Goal: Find specific page/section: Find specific page/section

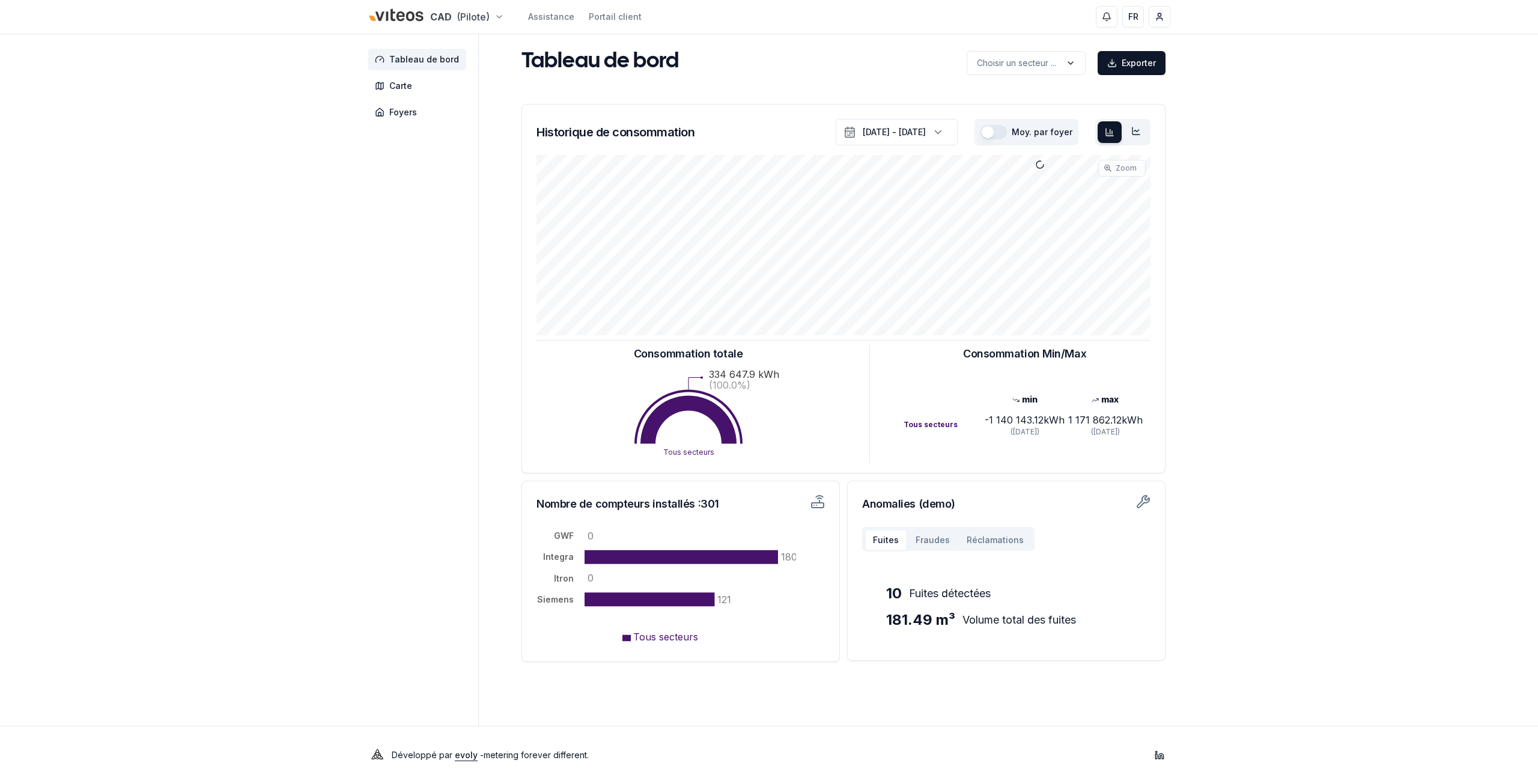
click at [465, 13] on html "CAD (Pilote) Assistance Portail client FR [PERSON_NAME] Tableau de bord Carte F…" at bounding box center [769, 392] width 1538 height 784
click at [433, 103] on link "Viteos - Gaz" at bounding box center [435, 98] width 148 height 22
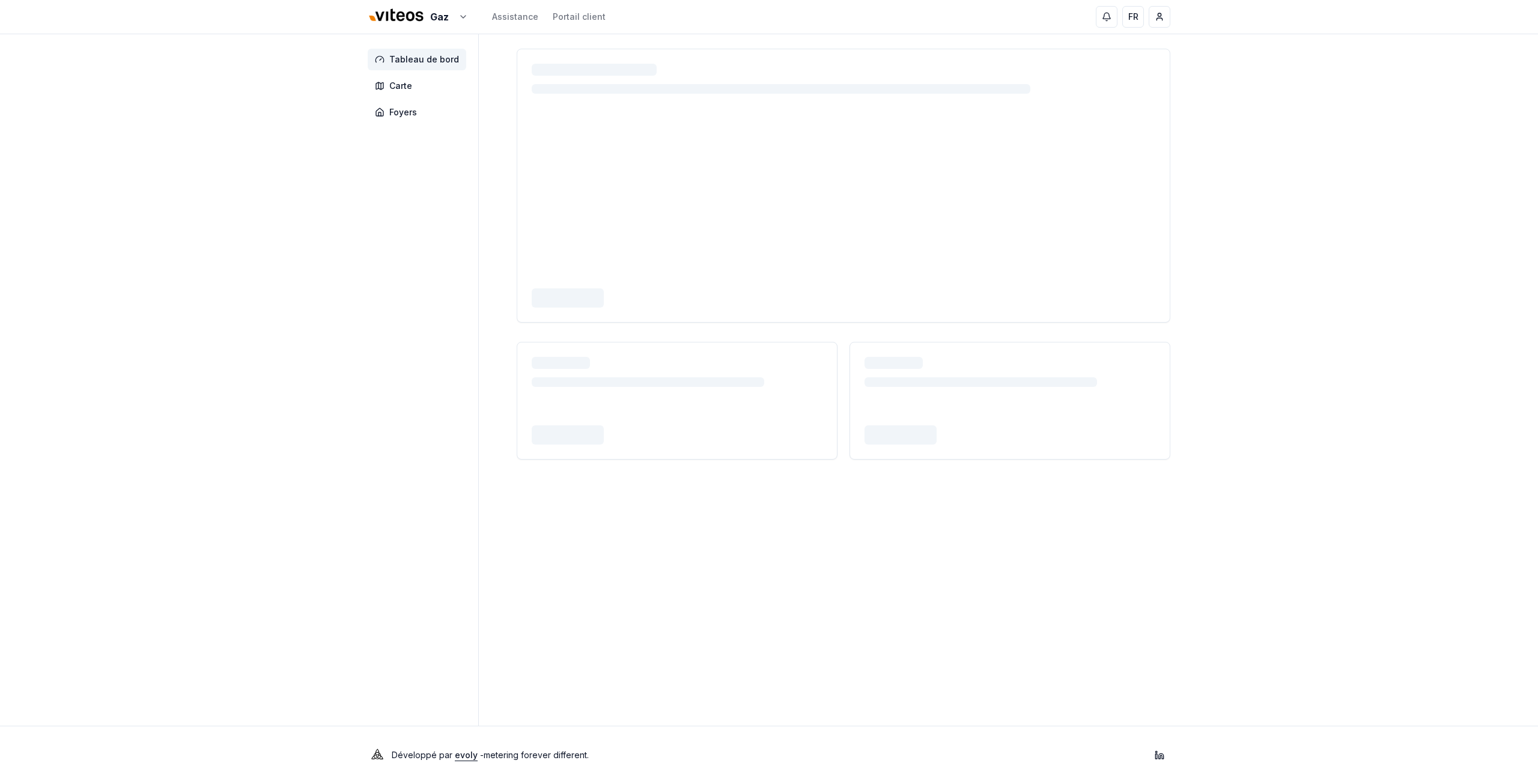
click at [361, 248] on div "Tableau de bord Carte Foyers" at bounding box center [769, 380] width 841 height 692
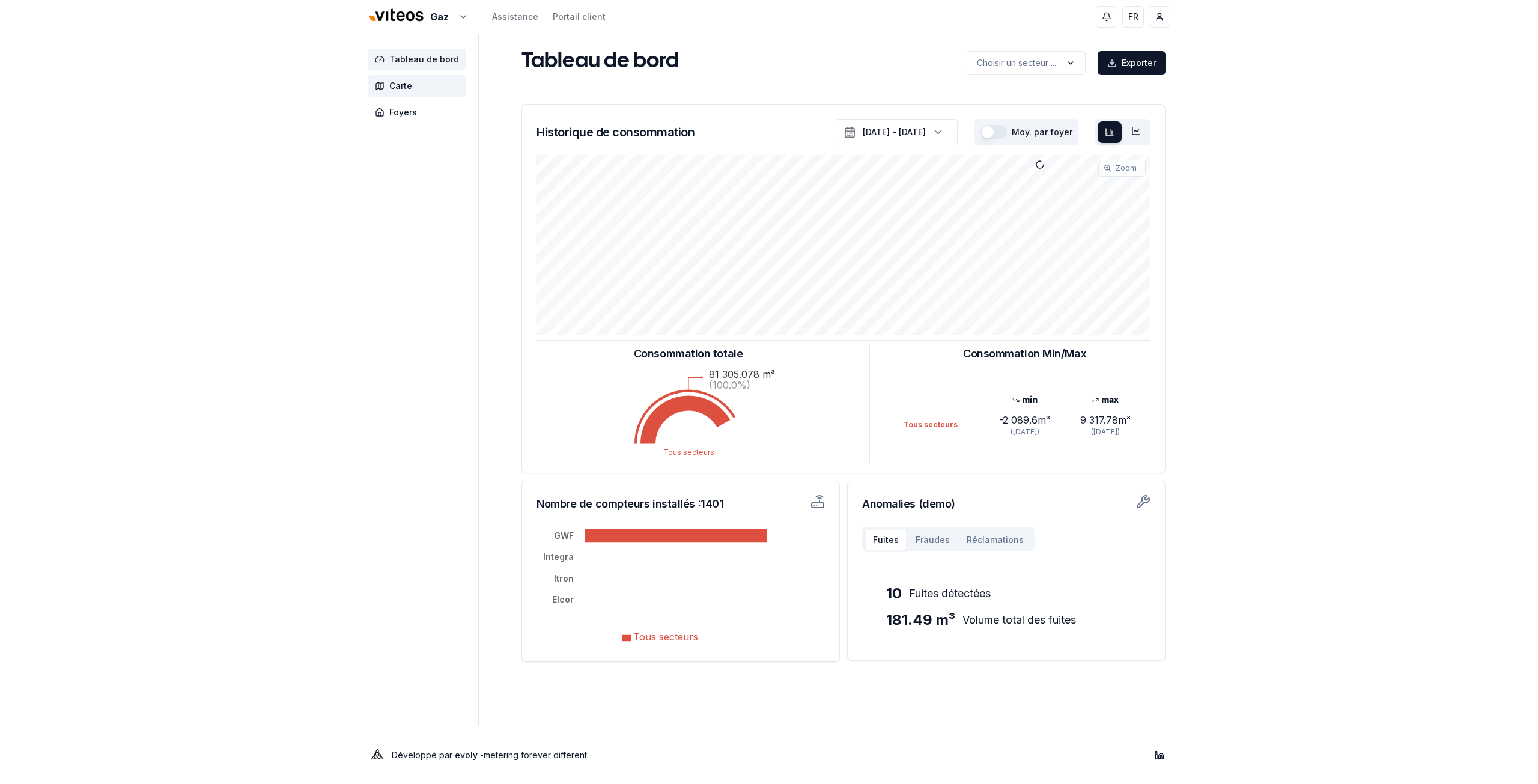
click at [405, 90] on span "Carte" at bounding box center [400, 86] width 22 height 12
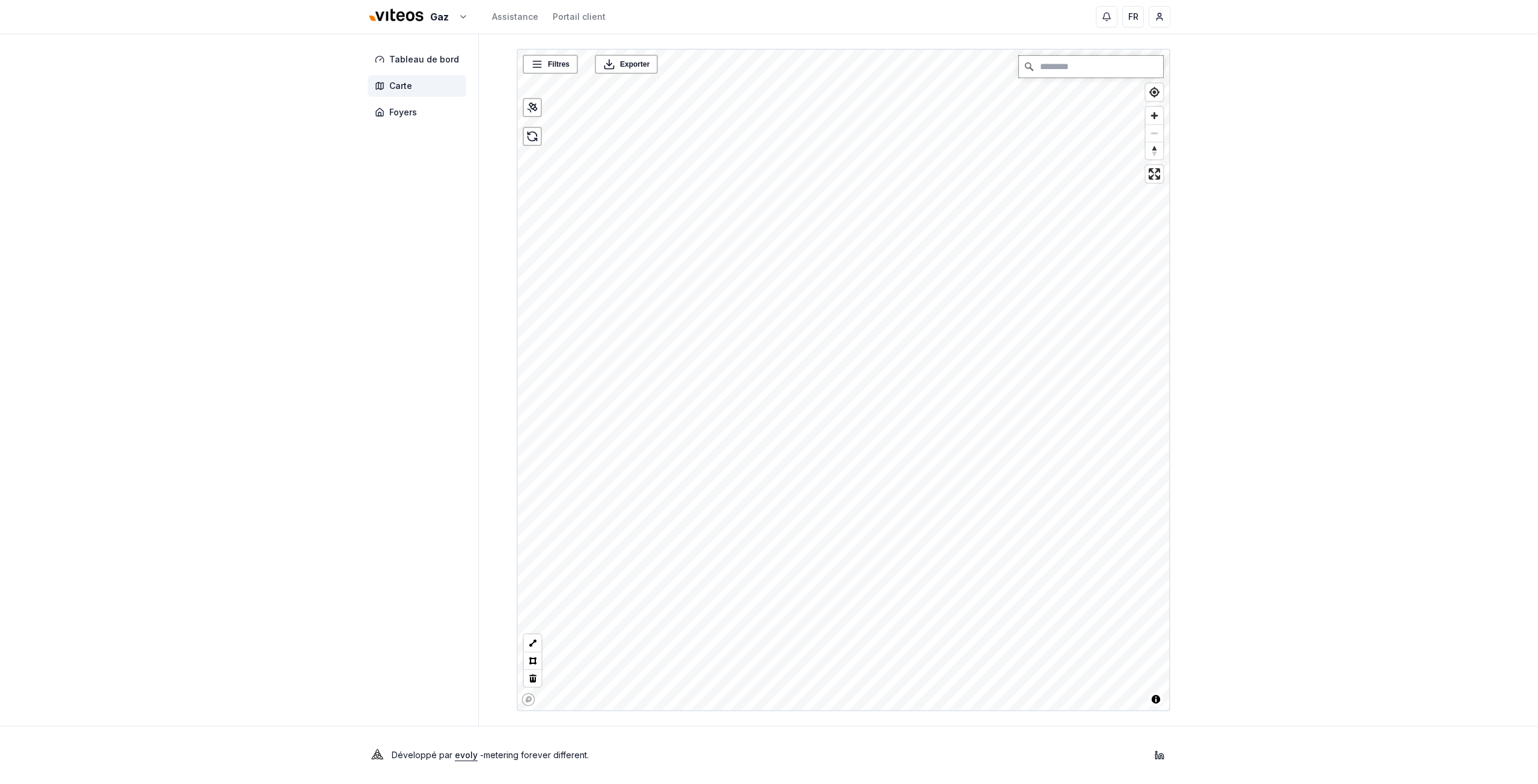
click at [1052, 72] on input "Chercher" at bounding box center [1090, 66] width 144 height 22
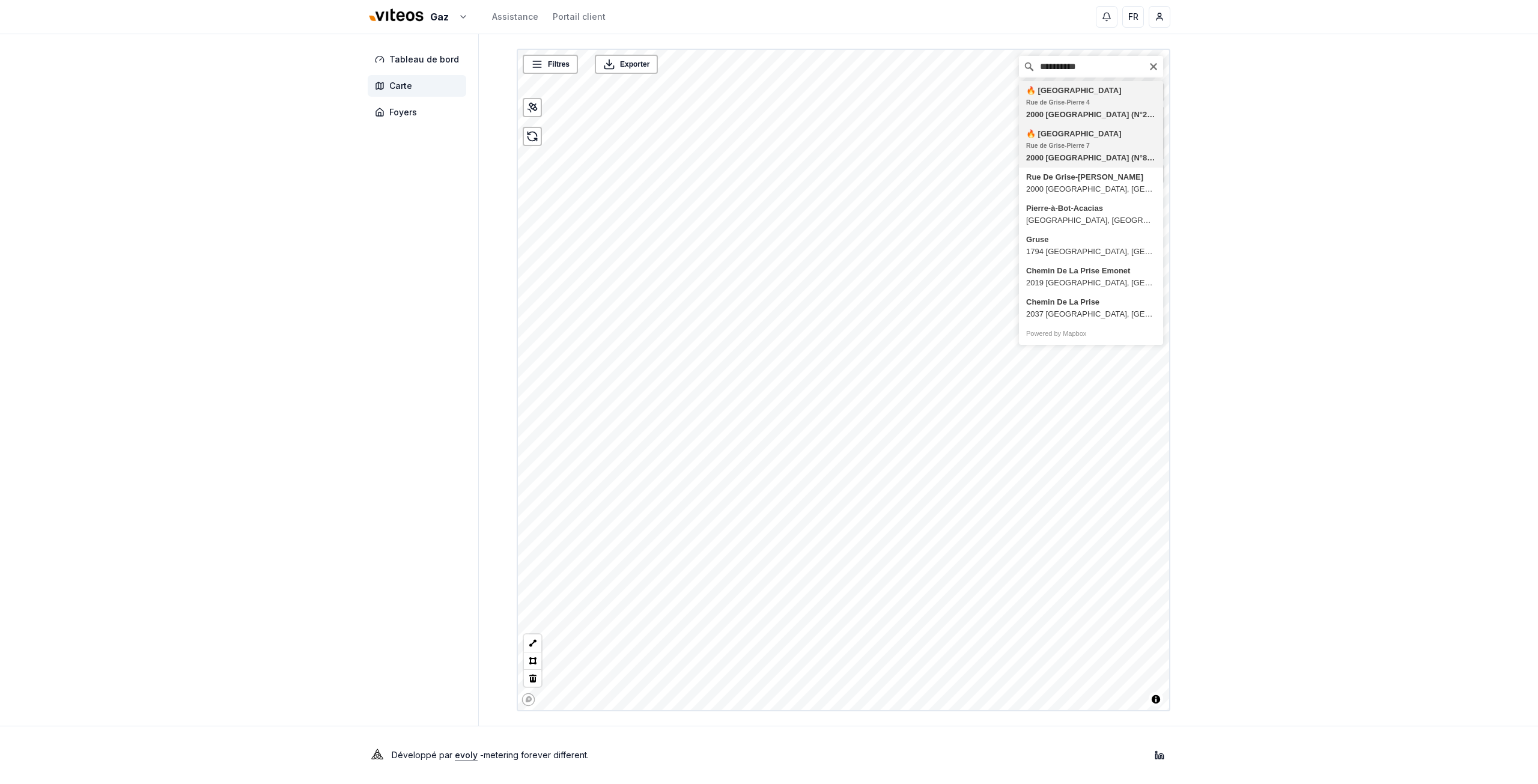
type input "**********"
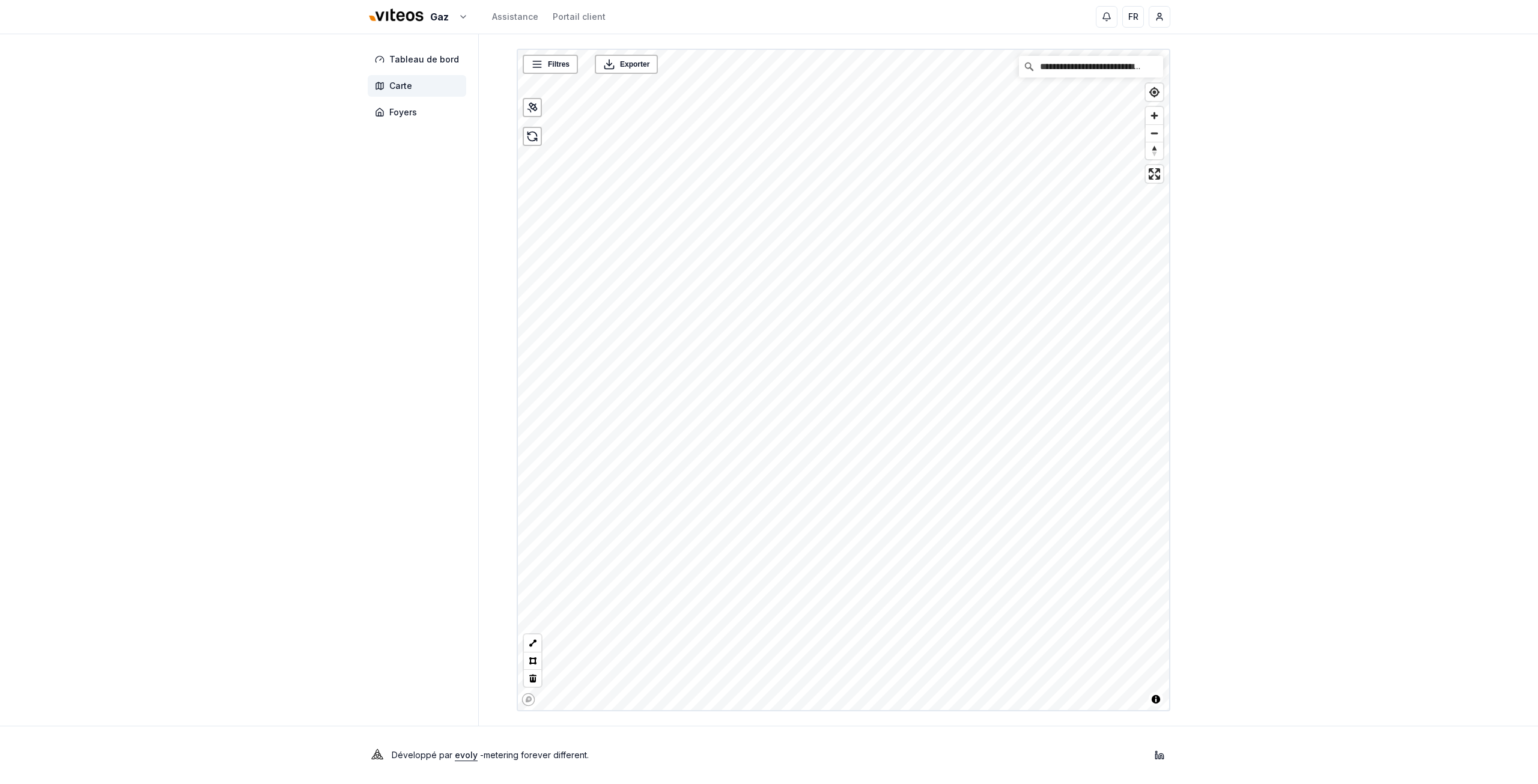
click at [407, 592] on aside "Tableau de bord Carte Foyers" at bounding box center [423, 380] width 111 height 692
click at [849, 358] on link "Plus de détails" at bounding box center [861, 360] width 51 height 12
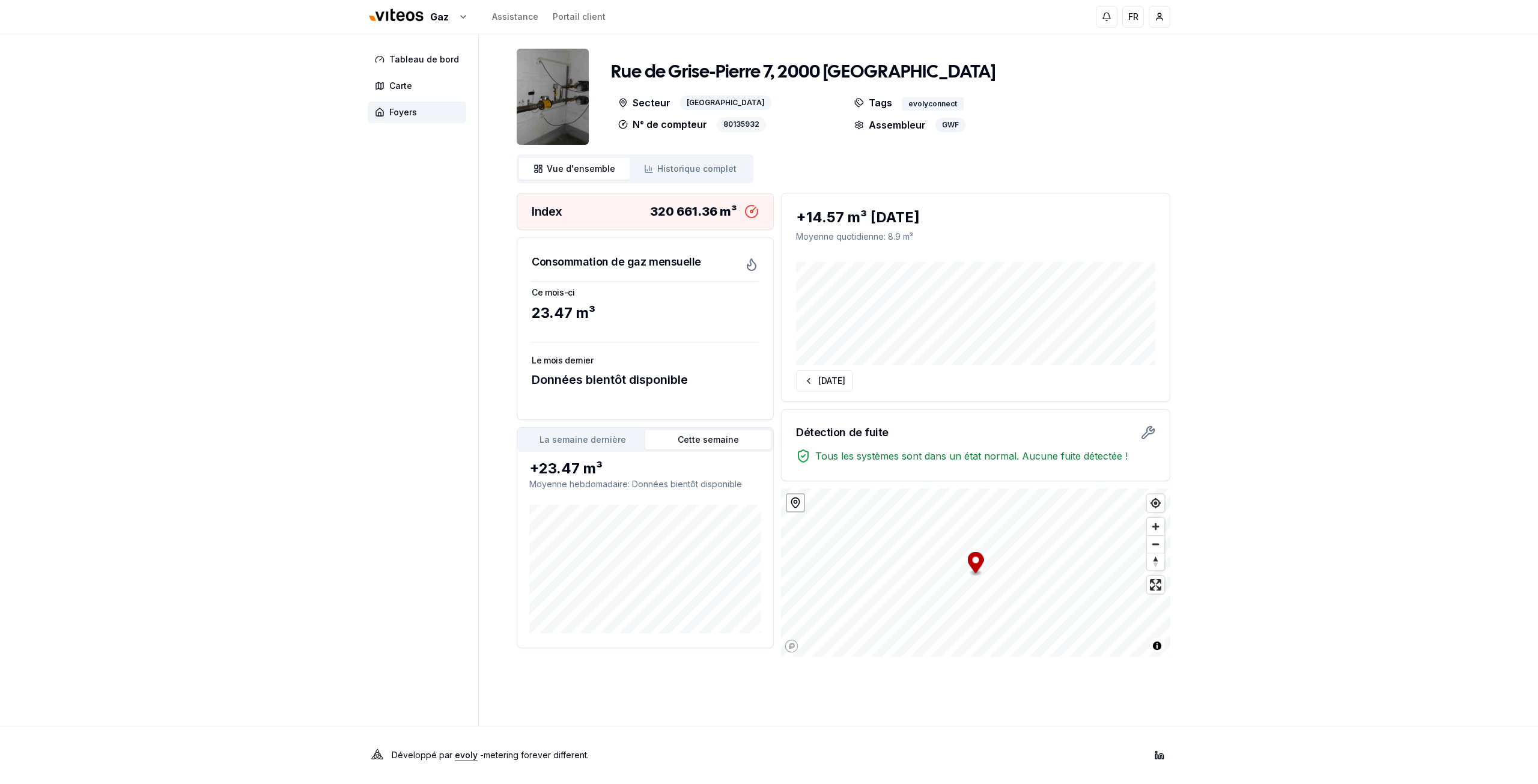
click at [734, 124] on div "80135932" at bounding box center [741, 124] width 49 height 15
copy div "80135932"
